Goal: Task Accomplishment & Management: Complete application form

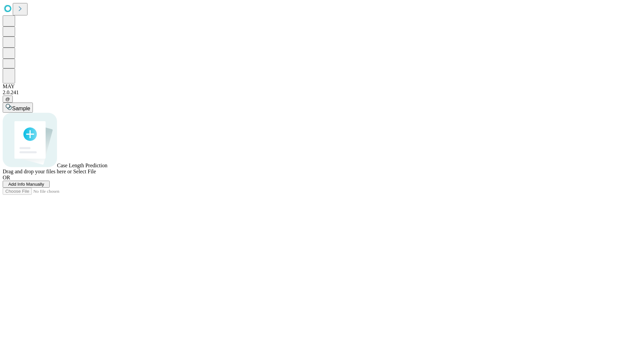
click at [44, 187] on span "Add Info Manually" at bounding box center [26, 184] width 36 height 5
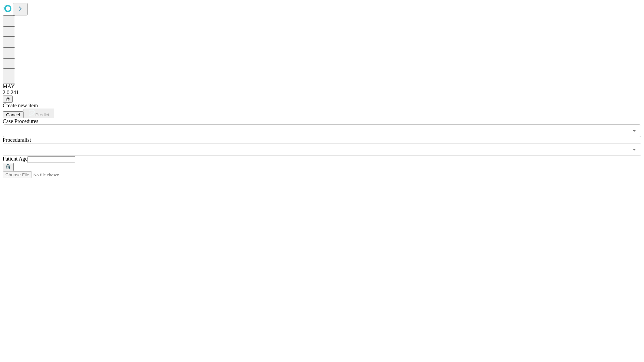
click at [75, 156] on input "text" at bounding box center [52, 159] width 48 height 7
type input "**"
click at [327, 143] on input "text" at bounding box center [316, 149] width 626 height 13
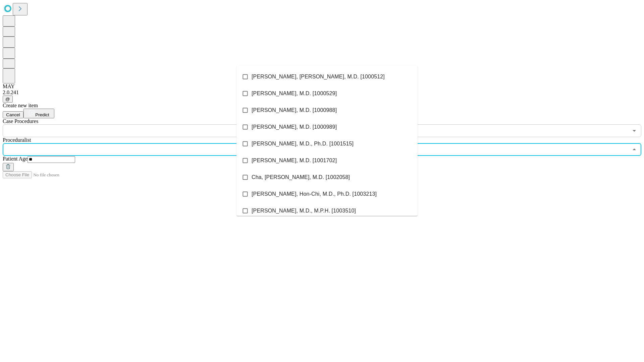
click at [327, 77] on li "[PERSON_NAME], [PERSON_NAME], M.D. [1000512]" at bounding box center [326, 76] width 181 height 17
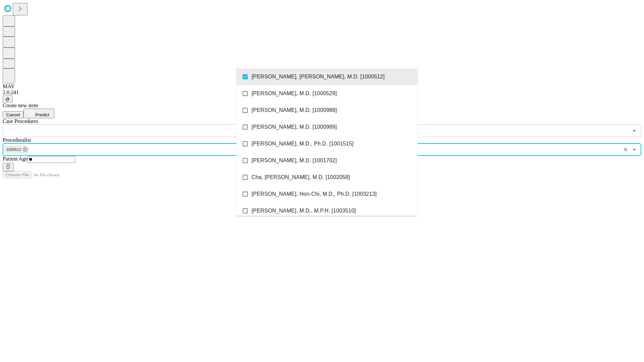
click at [141, 124] on input "text" at bounding box center [316, 130] width 626 height 13
